Goal: Transaction & Acquisition: Purchase product/service

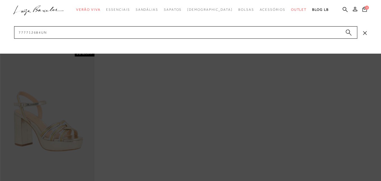
click at [347, 34] on icon "submit" at bounding box center [348, 32] width 6 height 6
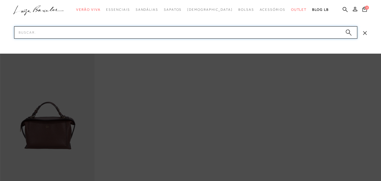
click at [78, 34] on input "Pesquisar" at bounding box center [185, 32] width 343 height 12
paste input "11610007238"
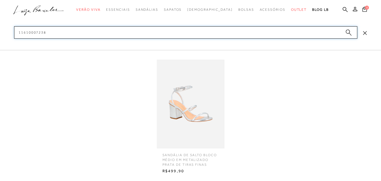
type input "11610007238"
